Goal: Navigation & Orientation: Go to known website

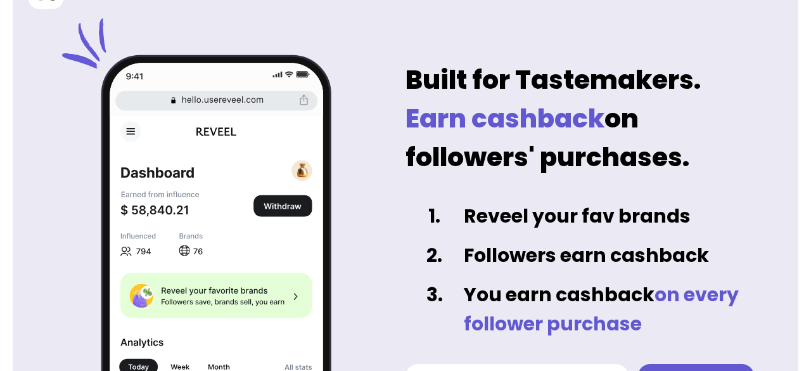
scroll to position [127, 0]
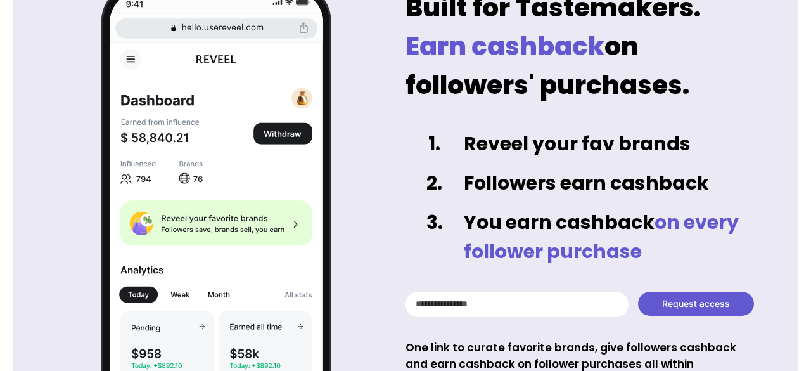
click at [483, 305] on input "text" at bounding box center [516, 303] width 223 height 25
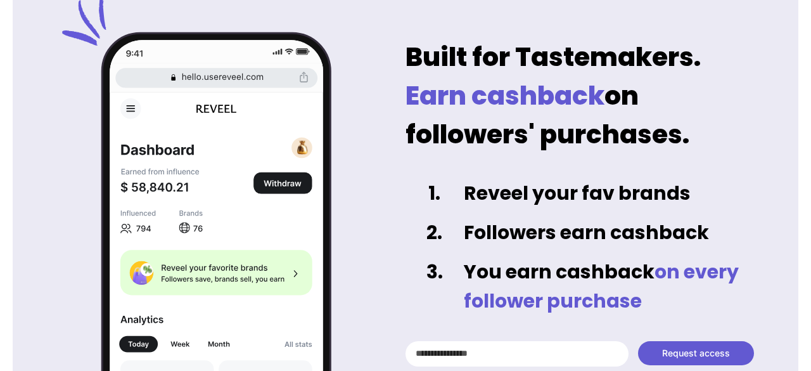
scroll to position [247, 0]
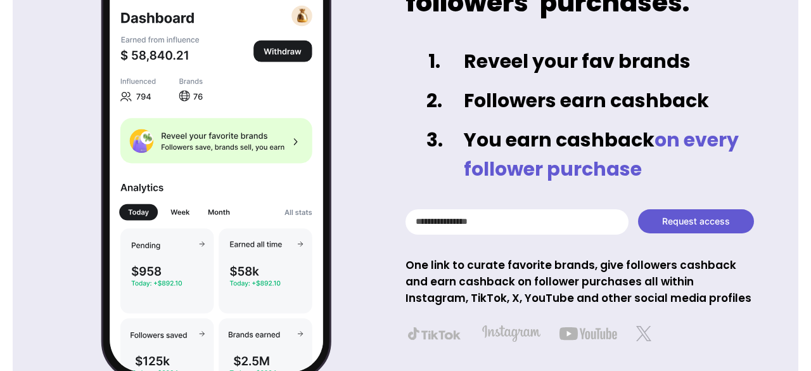
scroll to position [247, 0]
